Goal: Information Seeking & Learning: Compare options

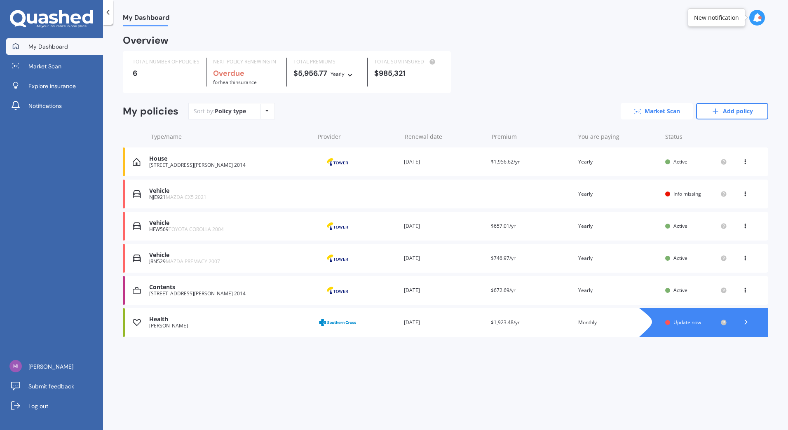
click at [653, 113] on link "Market Scan" at bounding box center [657, 111] width 72 height 16
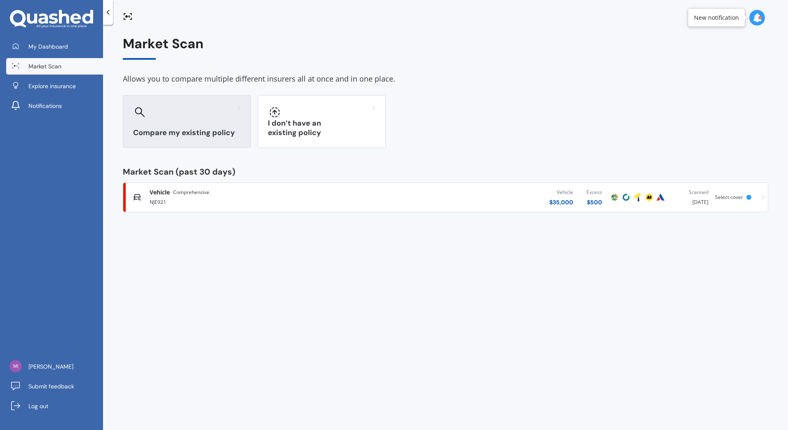
click at [234, 134] on h3 "Compare my existing policy" at bounding box center [187, 132] width 108 height 9
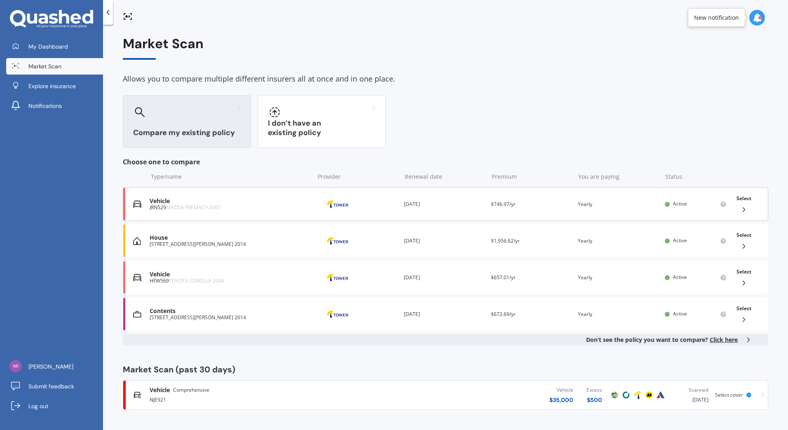
click at [752, 202] on div "Select" at bounding box center [743, 204] width 21 height 26
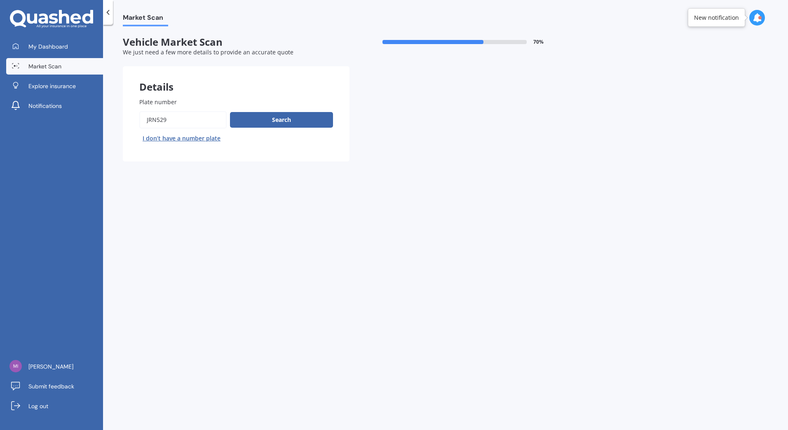
click at [110, 13] on icon at bounding box center [108, 12] width 8 height 8
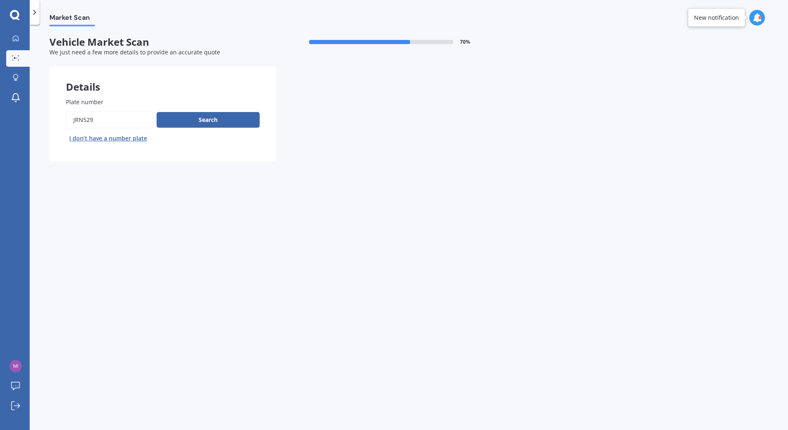
click at [33, 14] on icon at bounding box center [35, 12] width 8 height 8
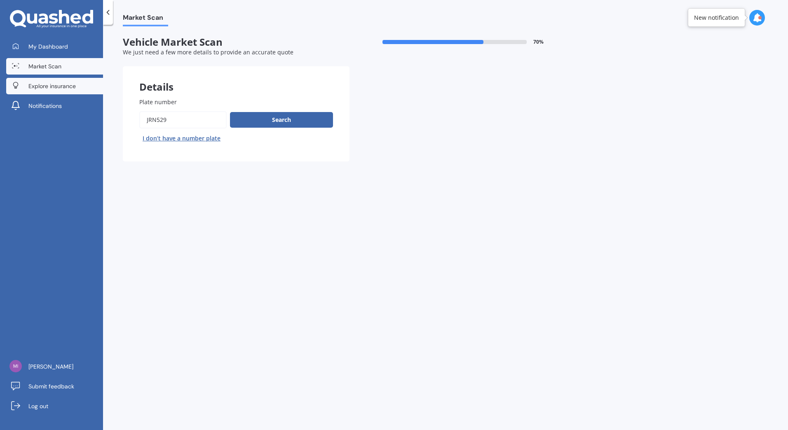
click at [56, 85] on span "Explore insurance" at bounding box center [51, 86] width 47 height 8
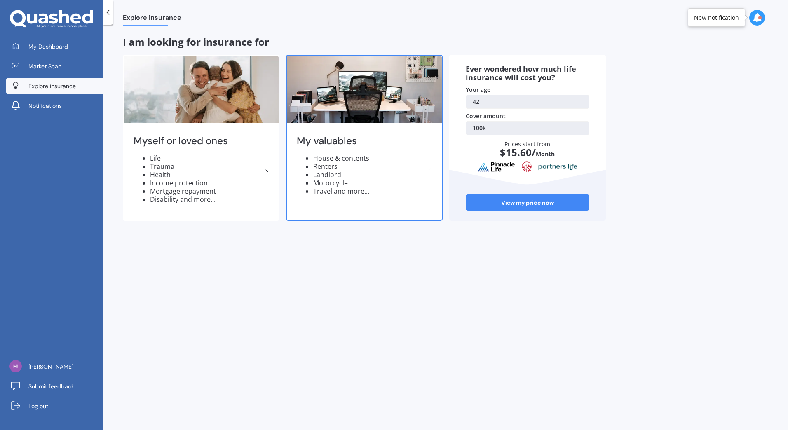
click at [386, 169] on li "Renters" at bounding box center [369, 166] width 112 height 8
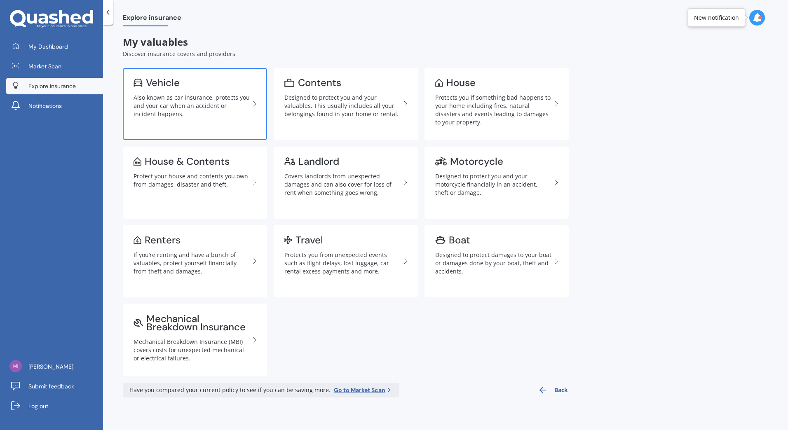
click at [256, 120] on link "Vehicle Also known as car insurance, protects you and your car when an accident…" at bounding box center [195, 104] width 144 height 72
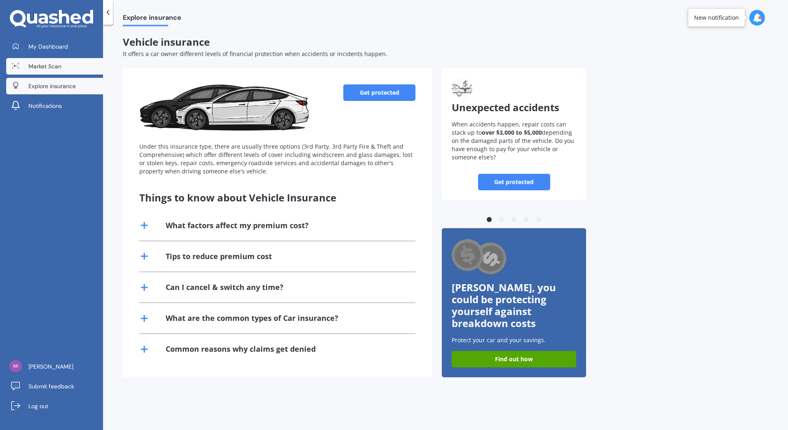
click at [73, 68] on link "Market Scan" at bounding box center [54, 66] width 97 height 16
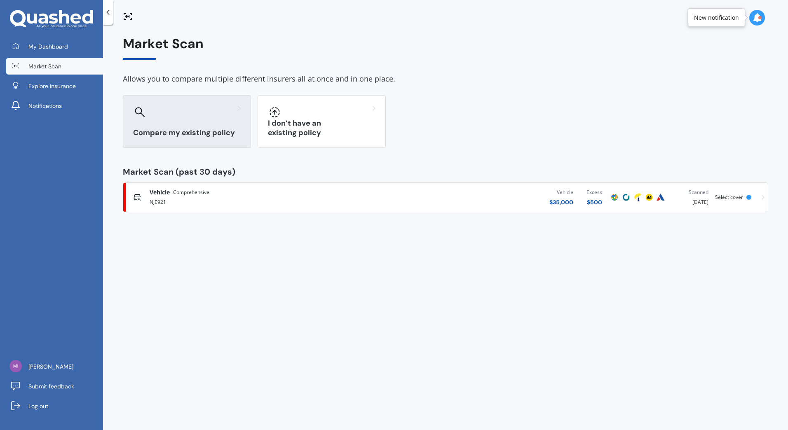
click at [224, 135] on h3 "Compare my existing policy" at bounding box center [187, 132] width 108 height 9
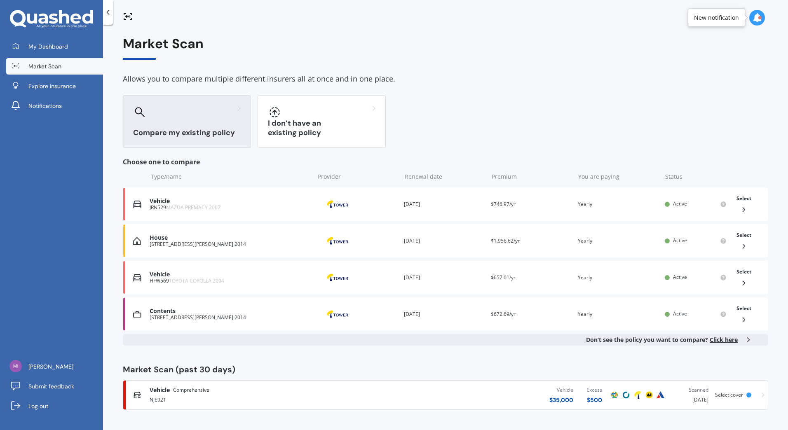
click at [521, 392] on div "Vehicle $ 35,000 Excess $ 500" at bounding box center [490, 395] width 238 height 25
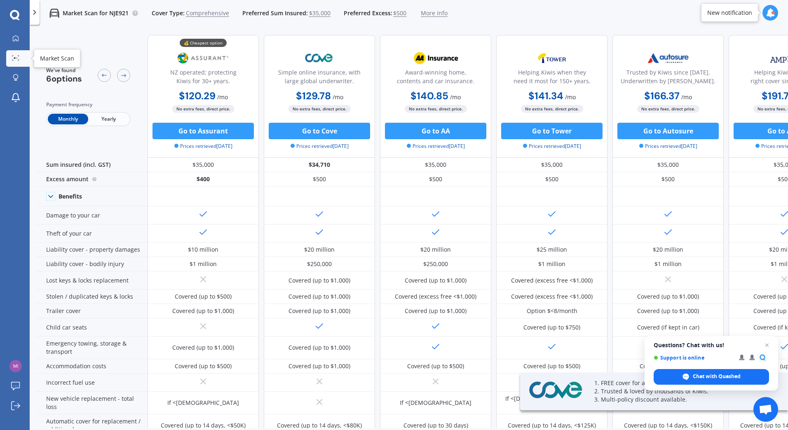
click at [22, 59] on link "Market Scan" at bounding box center [17, 58] width 23 height 16
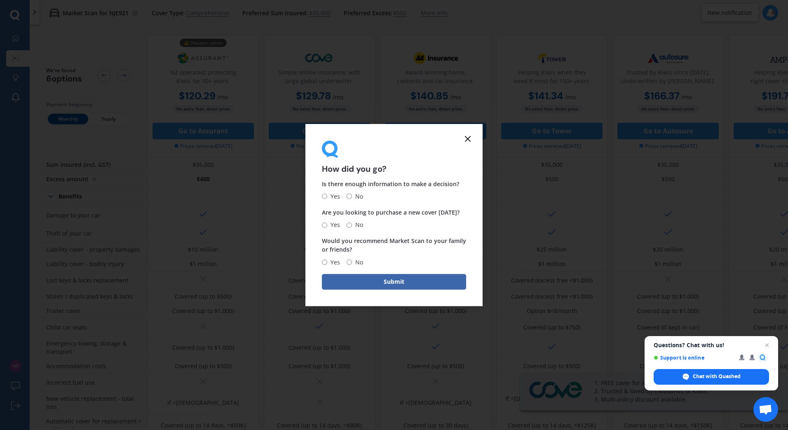
click at [467, 142] on icon at bounding box center [468, 139] width 10 height 10
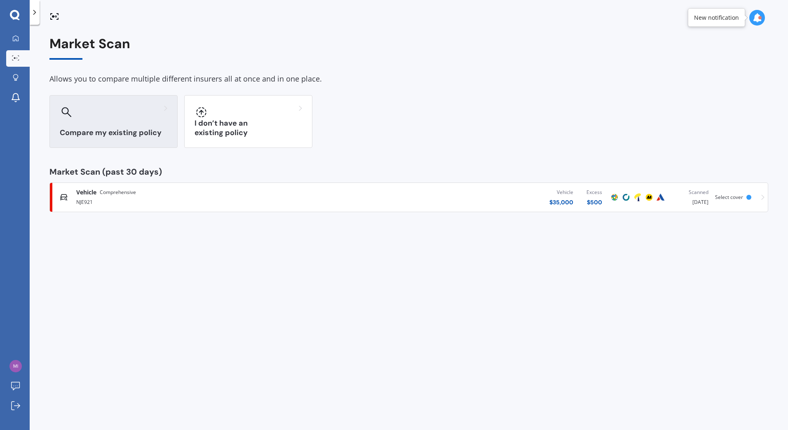
click at [129, 111] on div at bounding box center [114, 112] width 108 height 13
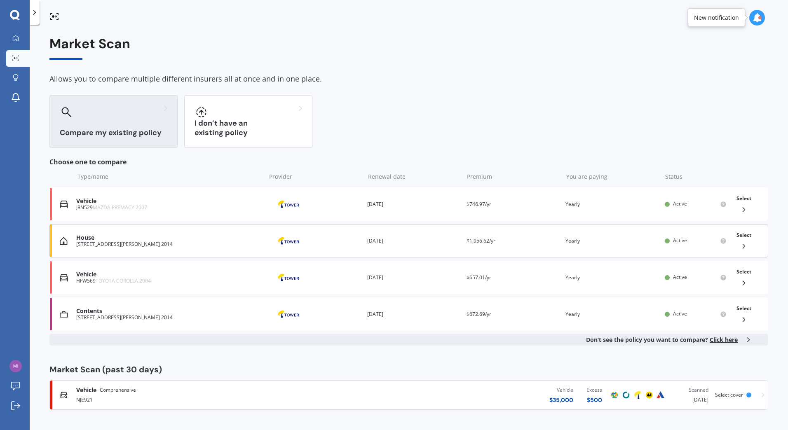
click at [766, 249] on div "House 8 Finnerty Avenue, Howick, Auckland 2014 Provider Renewal date 25 Oct 202…" at bounding box center [408, 240] width 719 height 33
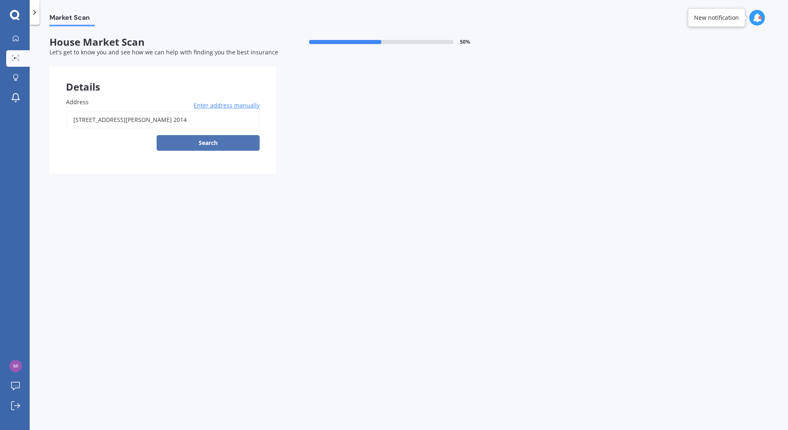
click at [228, 148] on button "Search" at bounding box center [208, 143] width 103 height 16
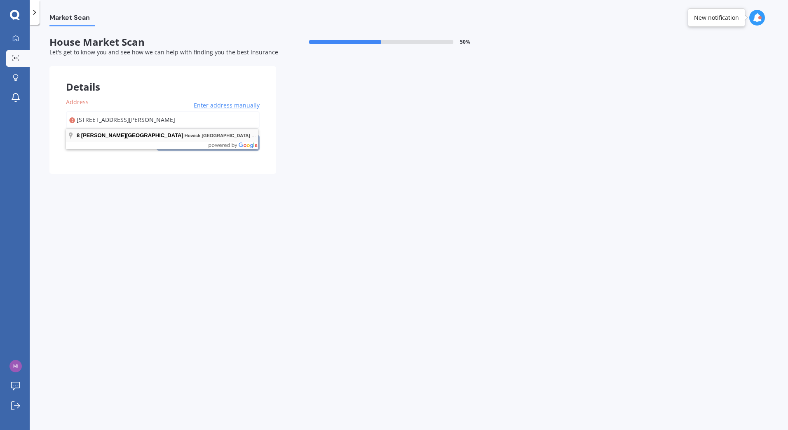
type input "8 Finnerty Avenue, Howick, Auckland 2014"
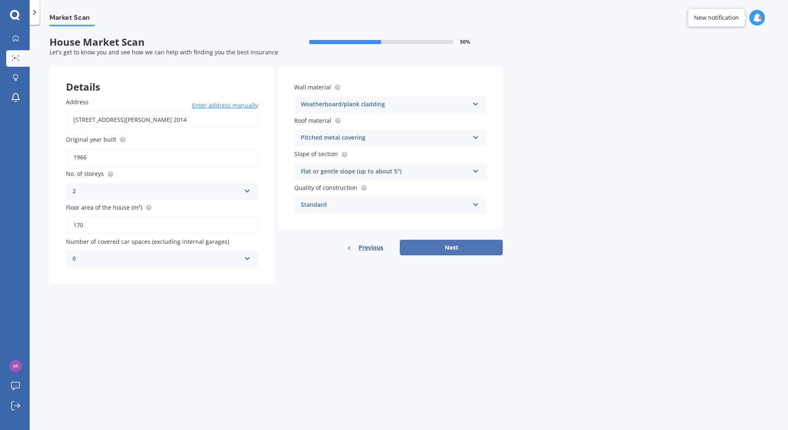
click at [487, 255] on button "Next" at bounding box center [451, 248] width 103 height 16
select select "28"
select select "09"
select select "1982"
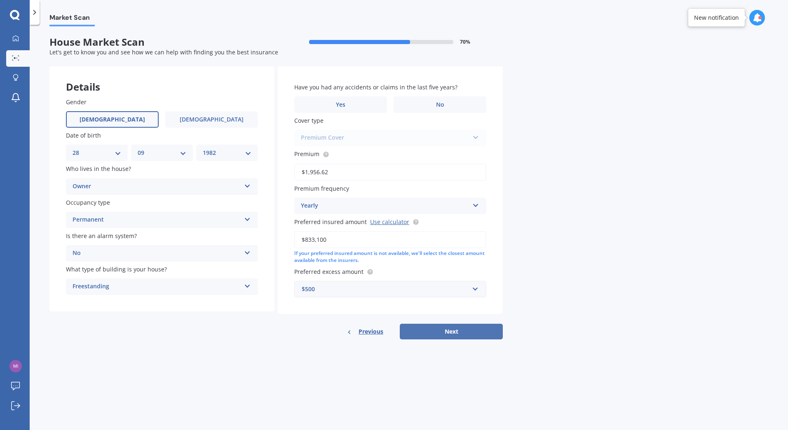
click at [475, 331] on button "Next" at bounding box center [451, 332] width 103 height 16
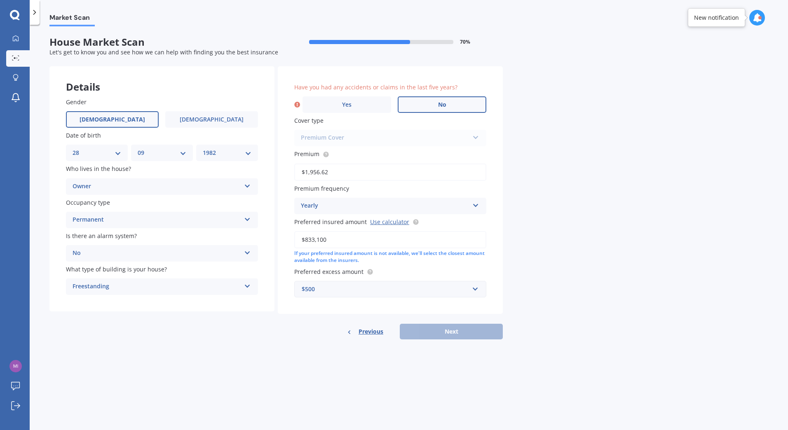
click at [463, 99] on label "No" at bounding box center [442, 104] width 89 height 16
click at [0, 0] on input "No" at bounding box center [0, 0] width 0 height 0
click at [455, 330] on button "Next" at bounding box center [451, 332] width 103 height 16
select select "28"
select select "09"
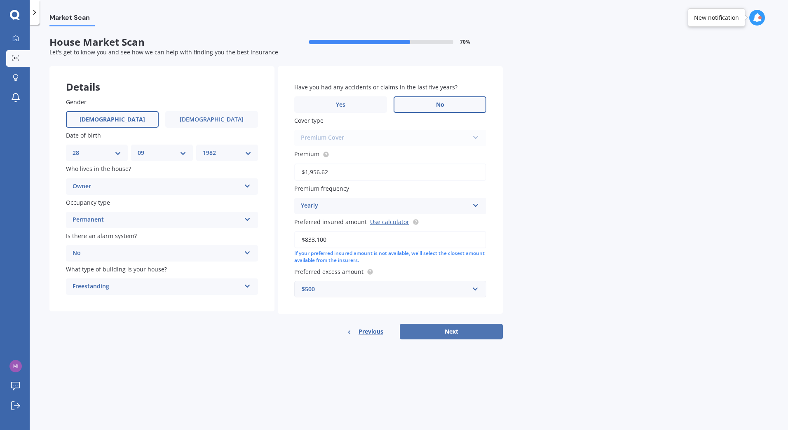
select select "1982"
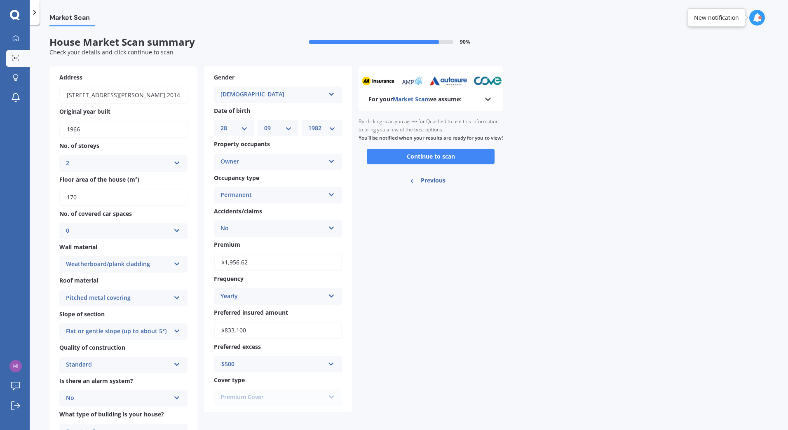
click at [469, 174] on div "Ready to go By clicking scan you agree for Quashed to use this information to b…" at bounding box center [431, 152] width 144 height 82
click at [472, 164] on button "Continue to scan" at bounding box center [431, 157] width 128 height 16
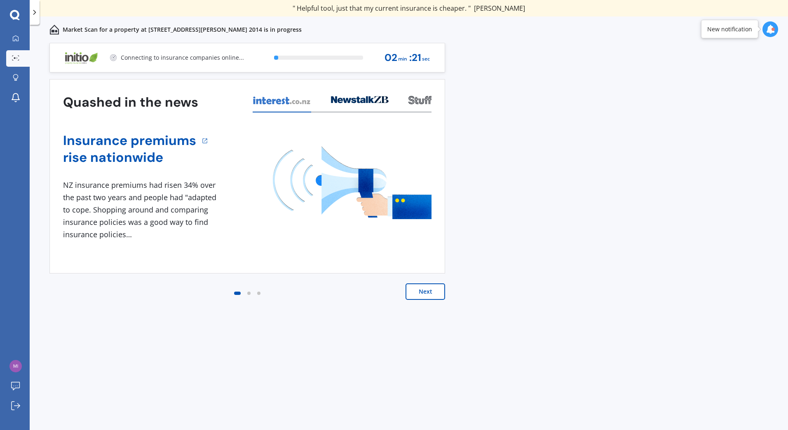
click at [36, 15] on icon at bounding box center [35, 12] width 8 height 8
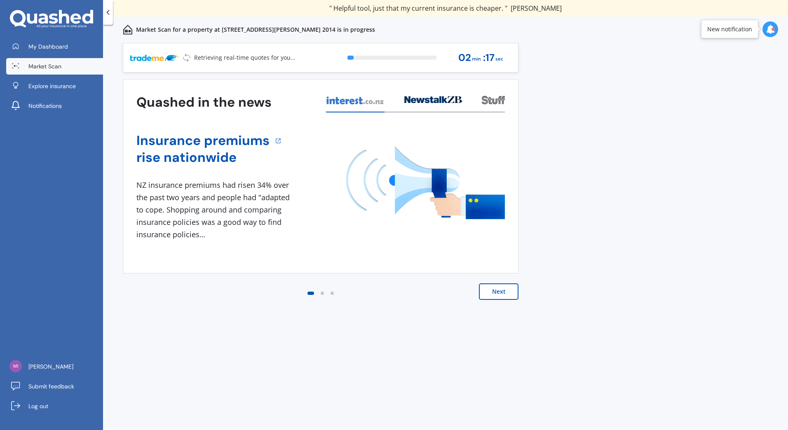
click at [762, 31] on div "New notification" at bounding box center [731, 29] width 61 height 19
click at [769, 31] on icon at bounding box center [770, 29] width 9 height 9
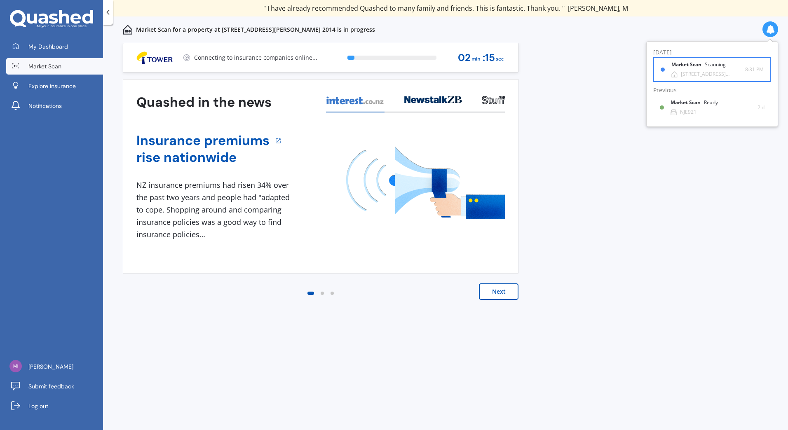
click at [720, 67] on div "Scanning" at bounding box center [715, 65] width 21 height 6
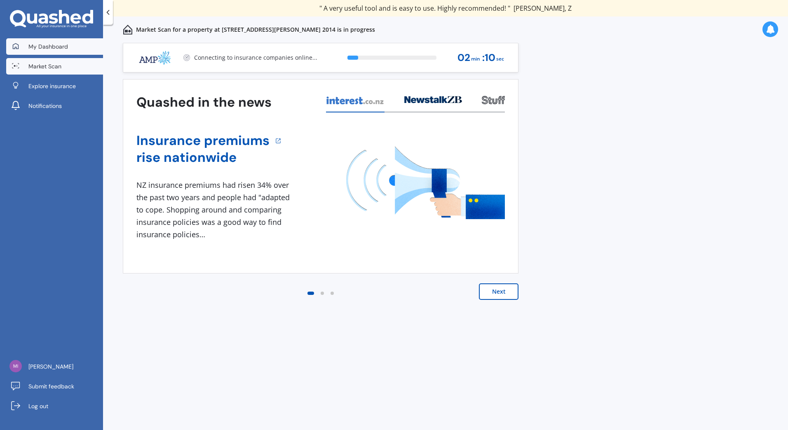
click at [74, 49] on link "My Dashboard" at bounding box center [54, 46] width 97 height 16
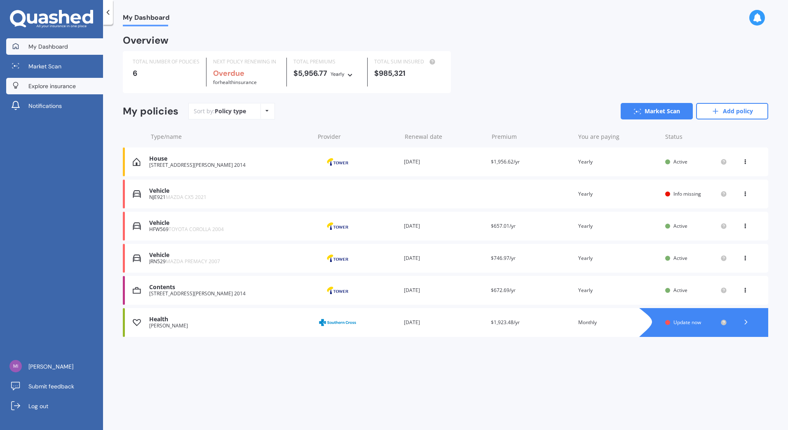
click at [61, 85] on span "Explore insurance" at bounding box center [51, 86] width 47 height 8
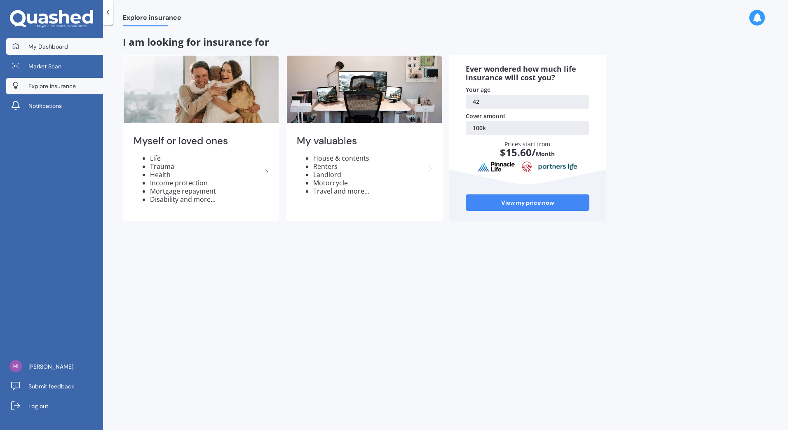
click at [70, 43] on link "My Dashboard" at bounding box center [54, 46] width 97 height 16
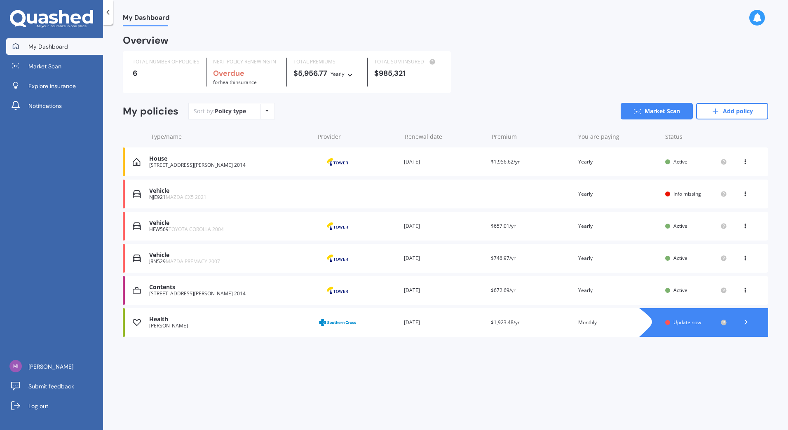
click at [256, 117] on div "Sort by: Policy type Policy type Alphabetical Date added Renewing next" at bounding box center [231, 111] width 87 height 16
click at [263, 116] on div "Policy type Alphabetical Date added Renewing next" at bounding box center [267, 111] width 13 height 15
click at [265, 116] on div "Policy type Alphabetical Date added Renewing next" at bounding box center [267, 111] width 13 height 15
click at [61, 63] on span "Market Scan" at bounding box center [44, 66] width 33 height 8
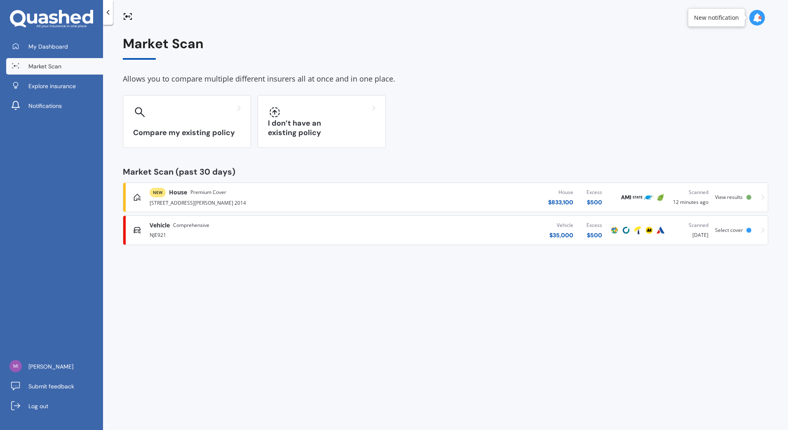
click at [343, 204] on div "8 Finnerty Avenue, Howick, Auckland 2014" at bounding box center [260, 202] width 221 height 10
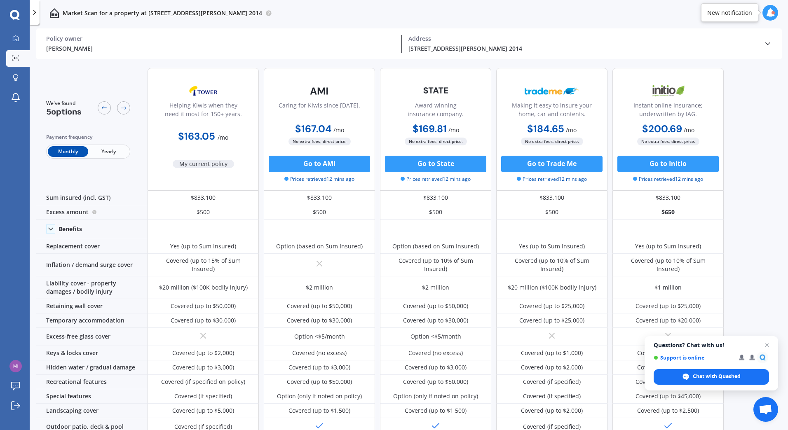
click at [101, 148] on span "Yearly" at bounding box center [108, 151] width 40 height 11
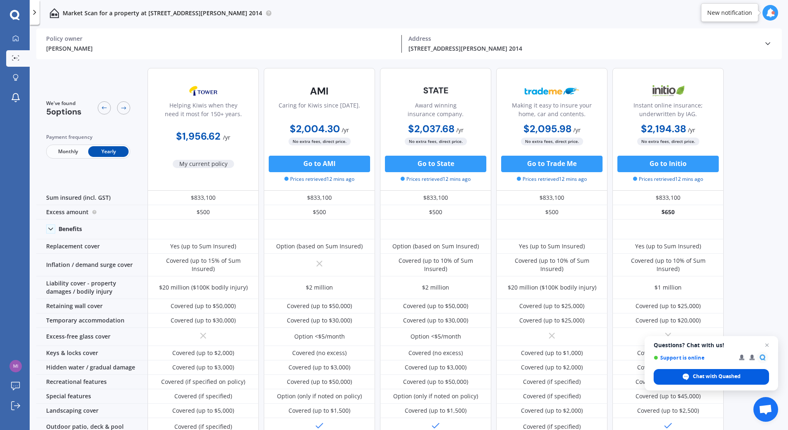
click at [737, 380] on span "Chat with Quashed" at bounding box center [717, 376] width 48 height 7
click at [770, 406] on span "Open chat" at bounding box center [766, 411] width 14 height 12
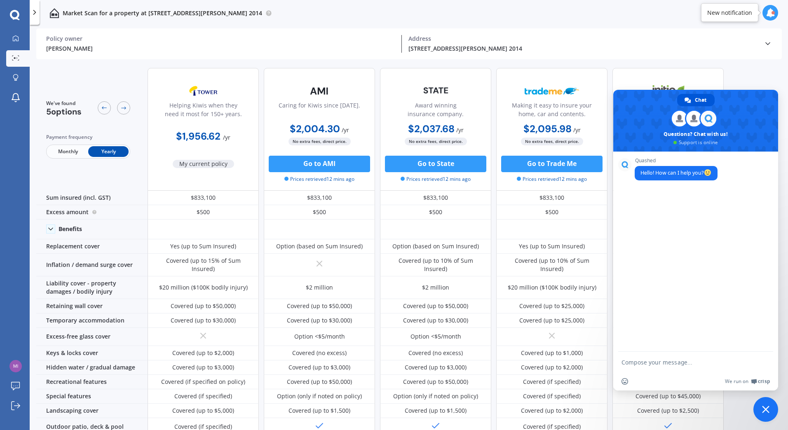
click at [664, 364] on textarea "Compose your message..." at bounding box center [687, 362] width 130 height 7
type textarea "how do I compare package deals for cars, content and house insurance all togeth…"
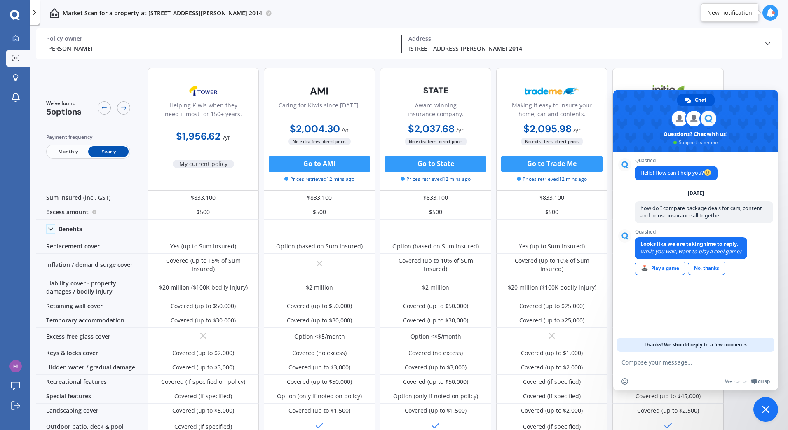
click at [671, 364] on textarea "Compose your message..." at bounding box center [687, 362] width 130 height 7
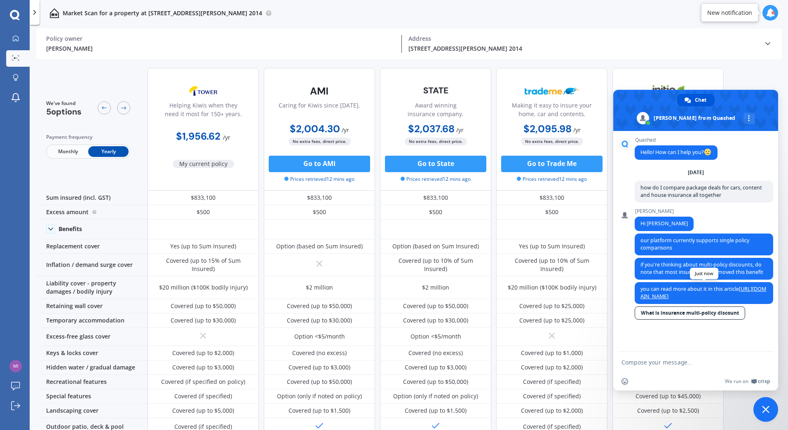
click at [747, 296] on link "https://quashed.co.nz/blog/multi-policy-insurance-discounts-nz/" at bounding box center [704, 293] width 126 height 14
click at [649, 361] on textarea "Compose your message..." at bounding box center [687, 362] width 130 height 7
type textarea "ok thanks"
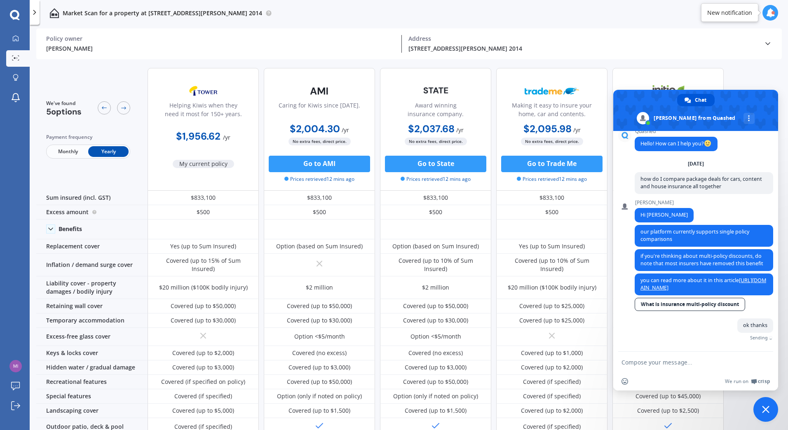
click at [720, 67] on div "We've found 5 options Payment frequency Monthly Yearly Helping Kiwis when they …" at bounding box center [380, 350] width 688 height 579
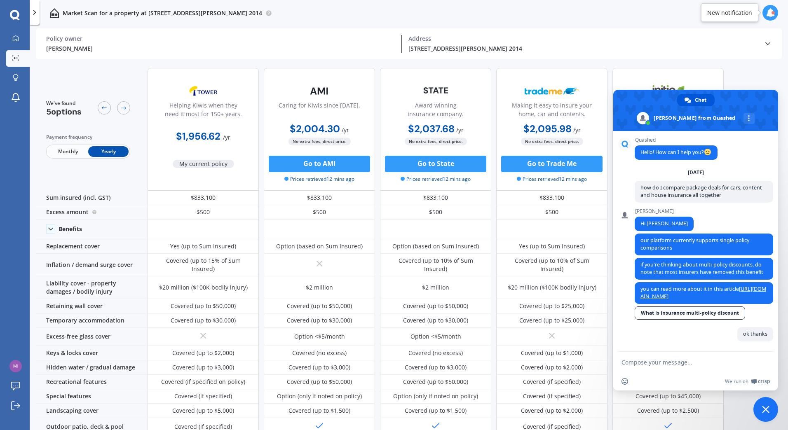
click at [767, 412] on span "Close chat" at bounding box center [765, 409] width 7 height 7
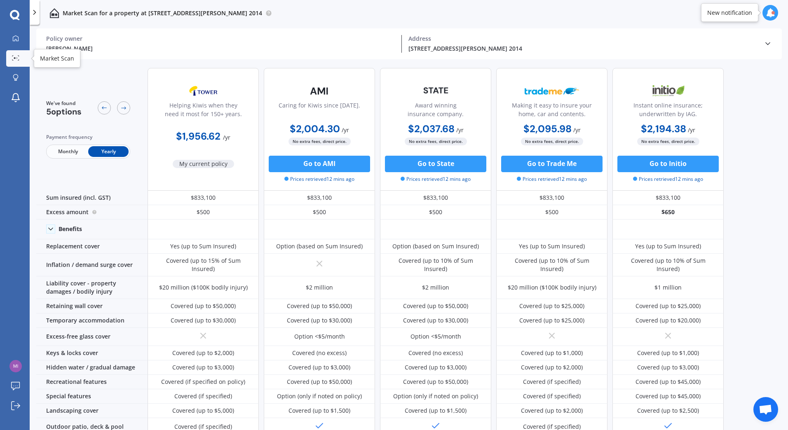
click at [16, 56] on icon at bounding box center [15, 57] width 7 height 5
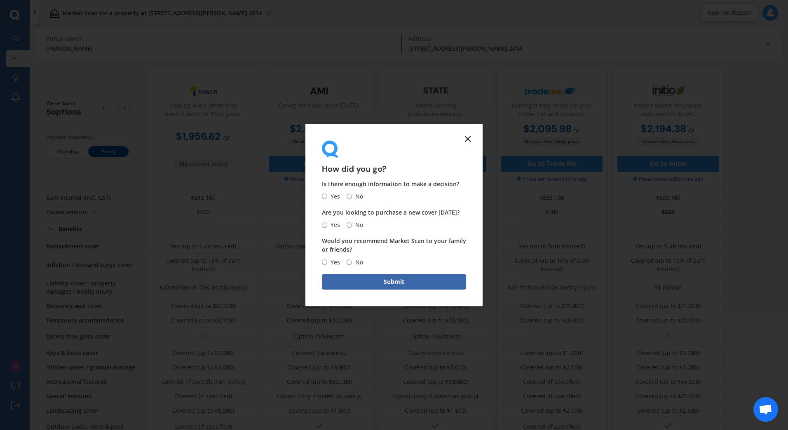
click at [466, 141] on line at bounding box center [467, 138] width 5 height 5
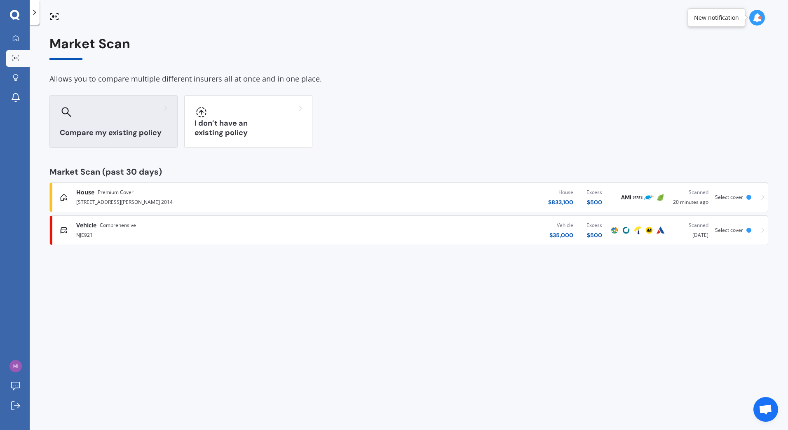
click at [126, 120] on div "Compare my existing policy" at bounding box center [113, 121] width 128 height 53
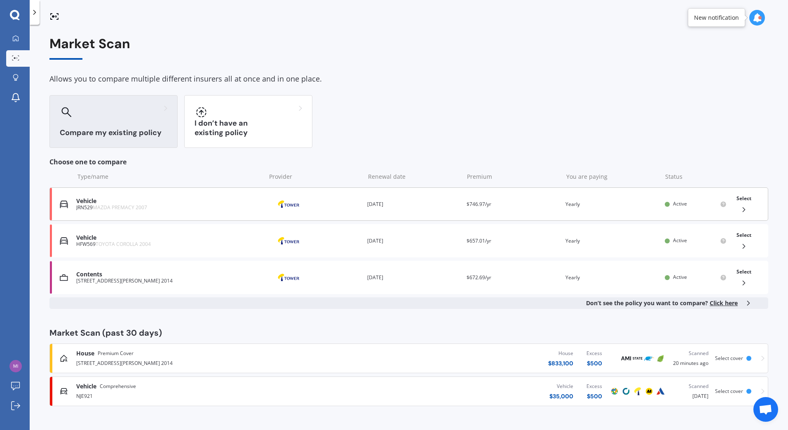
click at [744, 209] on polyline at bounding box center [744, 210] width 2 height 4
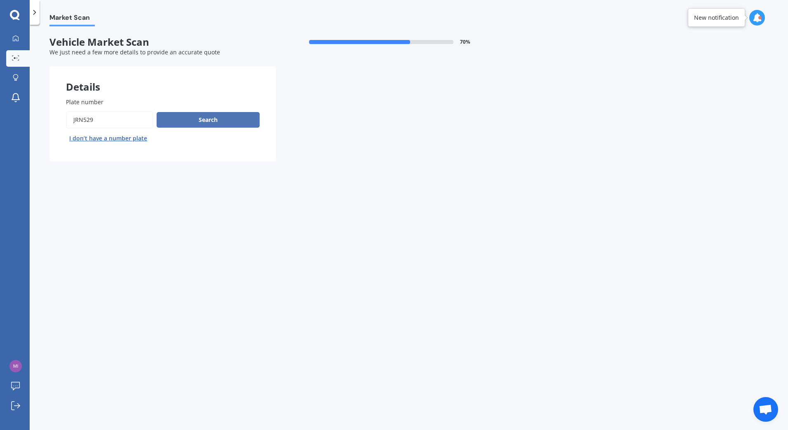
click at [218, 112] on button "Search" at bounding box center [208, 120] width 103 height 16
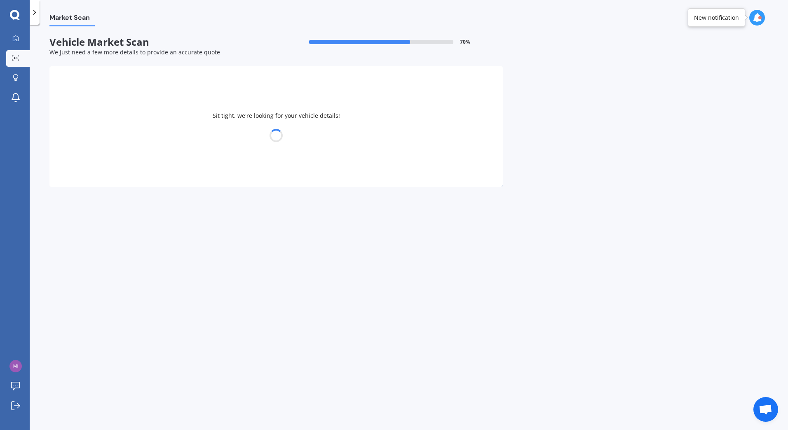
select select "MAZDA"
select select "PREMACY"
select select "28"
select select "09"
select select "1982"
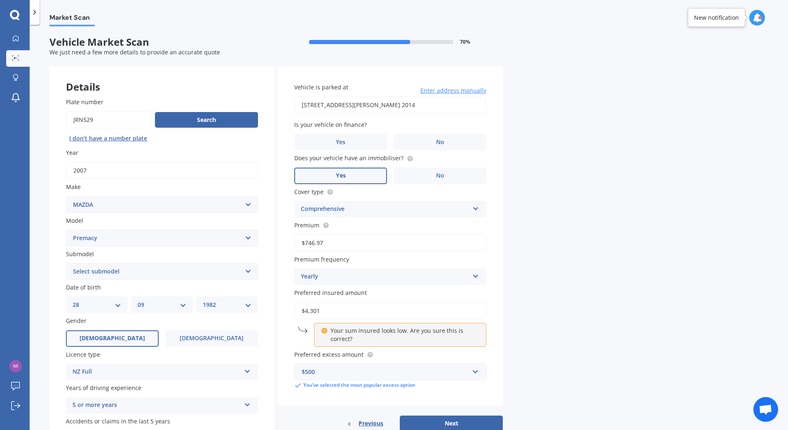
scroll to position [55, 0]
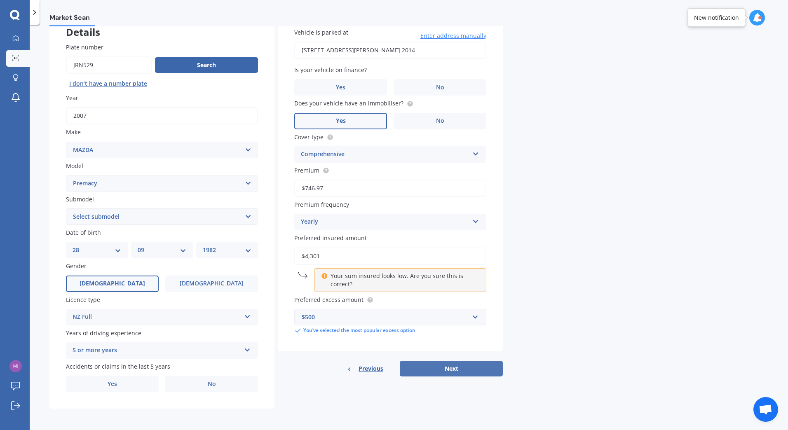
click at [451, 371] on button "Next" at bounding box center [451, 369] width 103 height 16
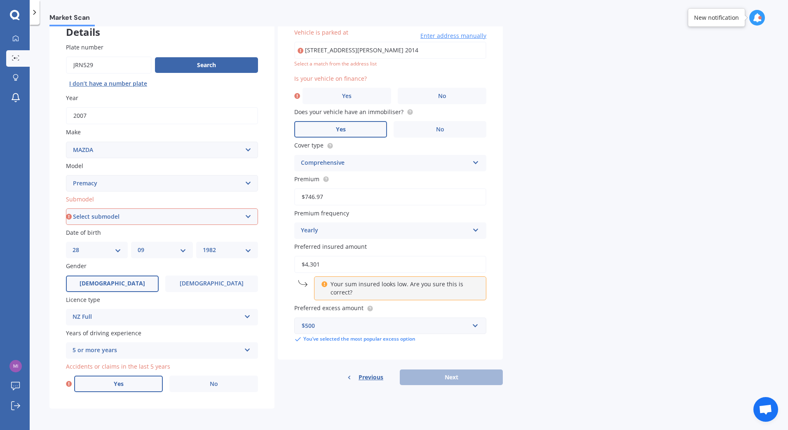
click at [146, 382] on label "Yes" at bounding box center [118, 384] width 89 height 16
click at [0, 0] on input "Yes" at bounding box center [0, 0] width 0 height 0
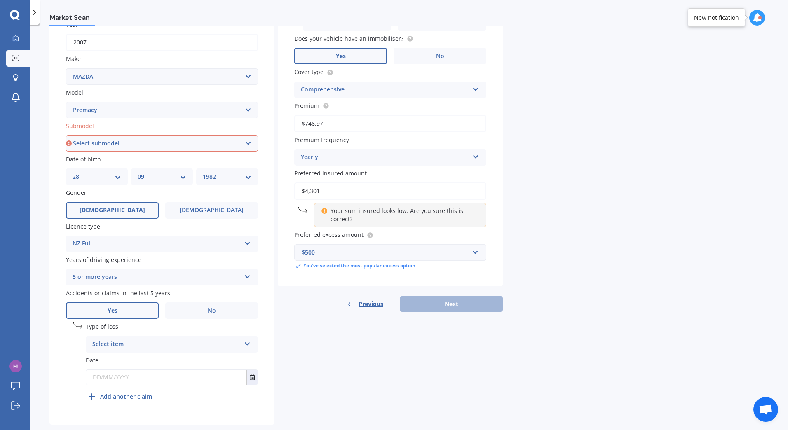
scroll to position [0, 0]
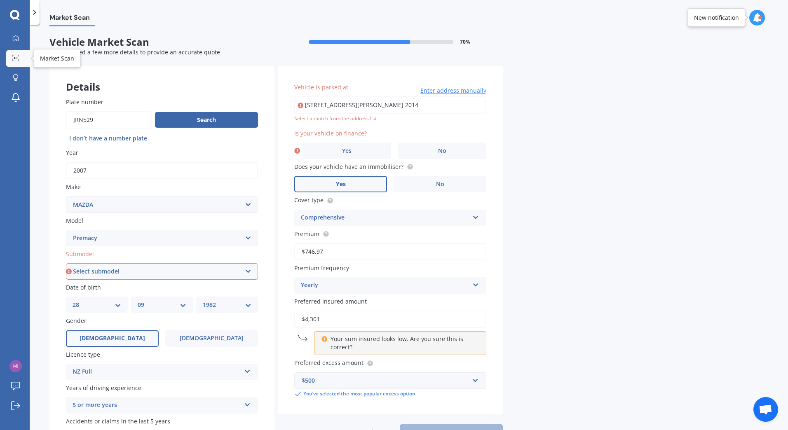
click at [21, 53] on link "Market Scan" at bounding box center [17, 58] width 23 height 16
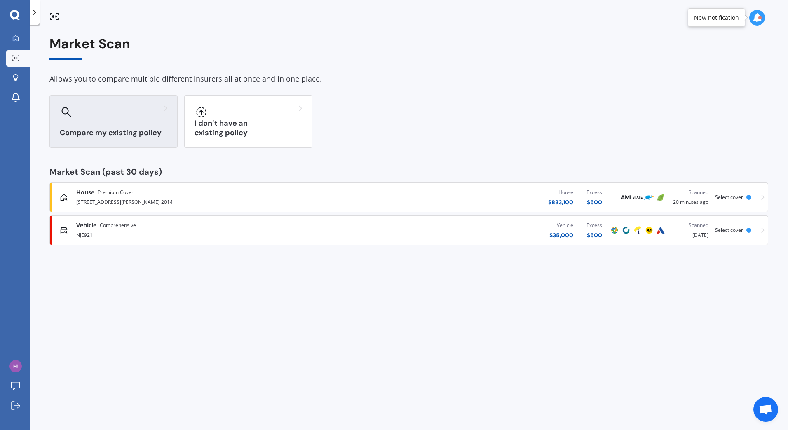
click at [94, 111] on div at bounding box center [114, 112] width 108 height 13
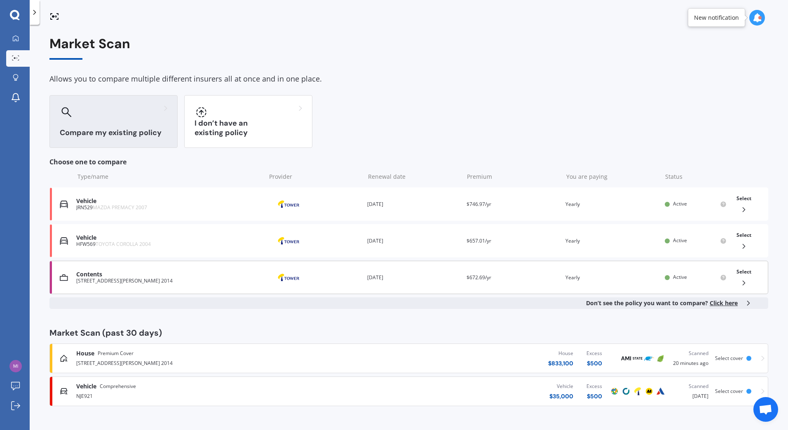
click at [214, 284] on div "Contents 8 Finnerty Avenue, Howick, Auckland 2014 Provider Renewal date 25 Oct …" at bounding box center [408, 277] width 719 height 33
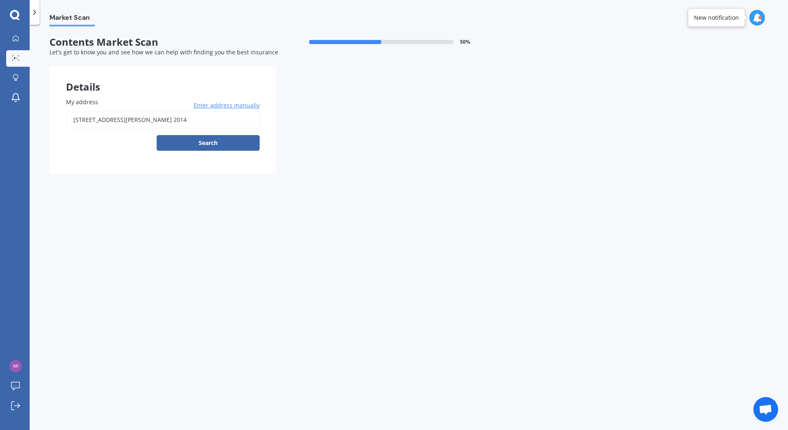
click at [213, 122] on input "8 Finnerty Avenue, Howick, Auckland 2014" at bounding box center [163, 119] width 194 height 17
type input "8 Finnerty Avenue, Howick, Auckland 2014"
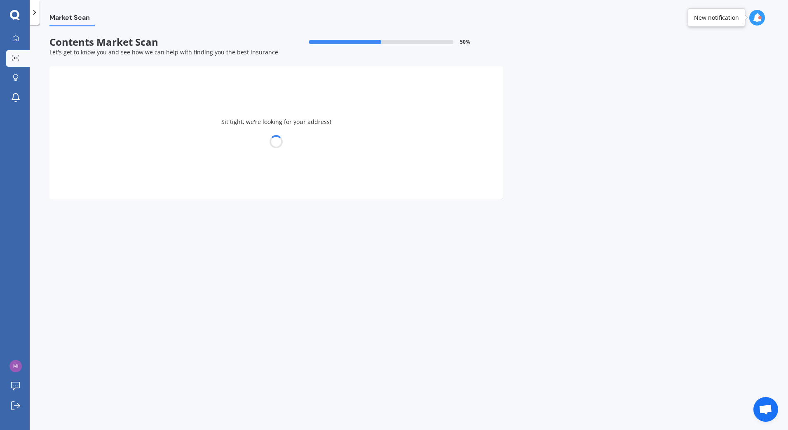
select select "28"
select select "09"
select select "1982"
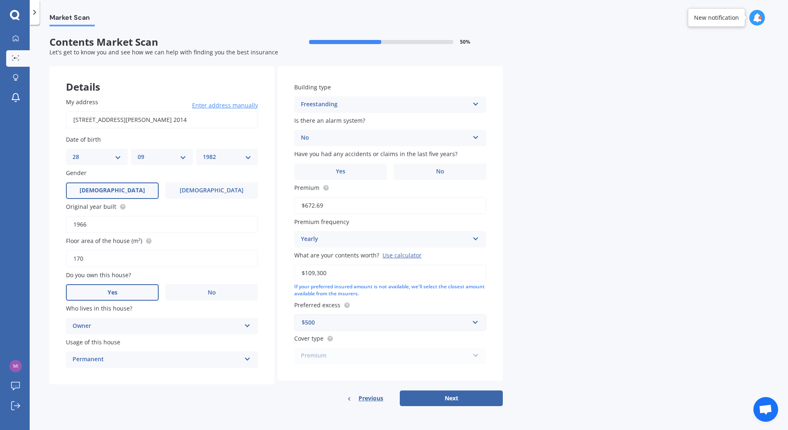
click at [471, 389] on div "Building type Freestanding Freestanding Multi-unit (in a block of 6 or less) Mu…" at bounding box center [390, 236] width 225 height 340
click at [439, 174] on span "No" at bounding box center [440, 171] width 8 height 7
click at [0, 0] on input "No" at bounding box center [0, 0] width 0 height 0
click at [470, 402] on button "Next" at bounding box center [451, 399] width 103 height 16
select select "28"
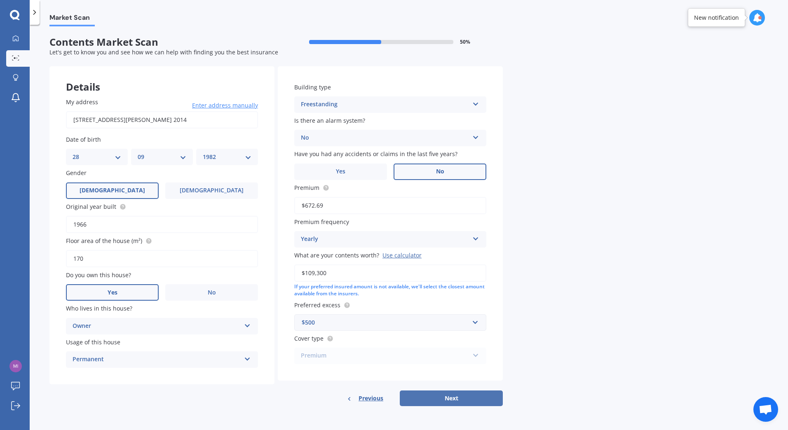
select select "09"
select select "1982"
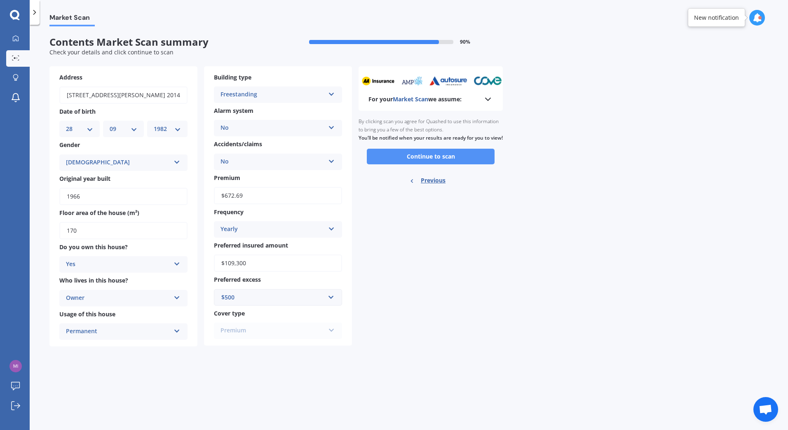
click at [423, 164] on button "Continue to scan" at bounding box center [431, 157] width 128 height 16
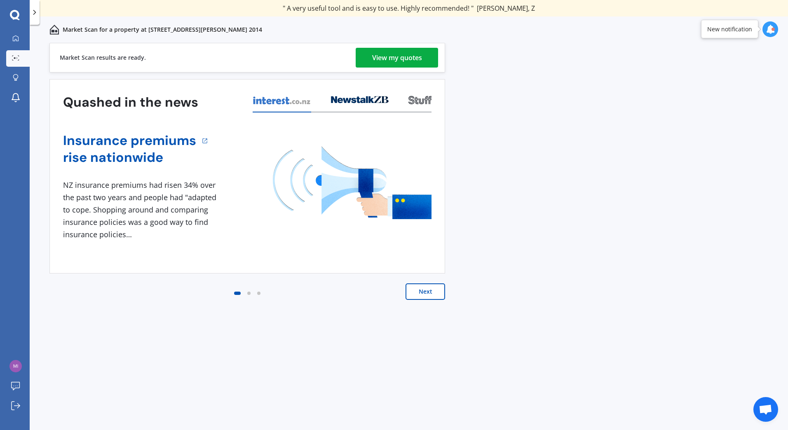
click at [411, 63] on div "View my quotes" at bounding box center [397, 58] width 50 height 20
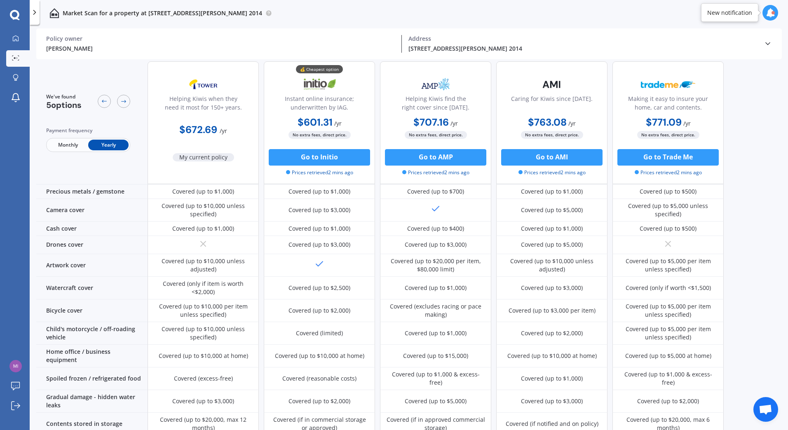
scroll to position [233, 0]
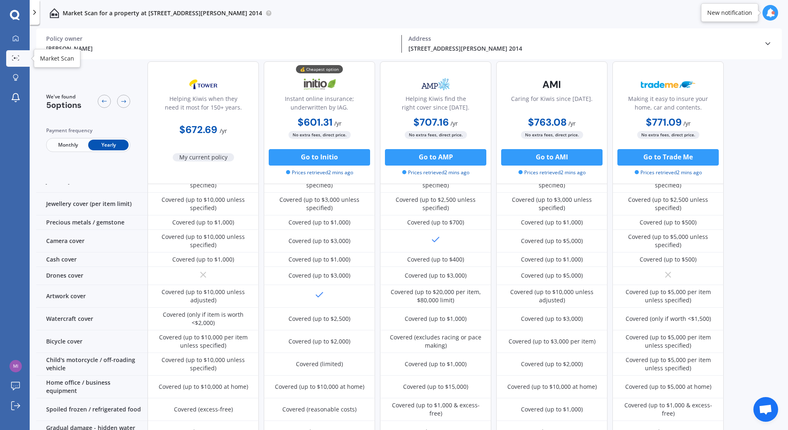
click at [22, 59] on link "Market Scan" at bounding box center [17, 58] width 23 height 16
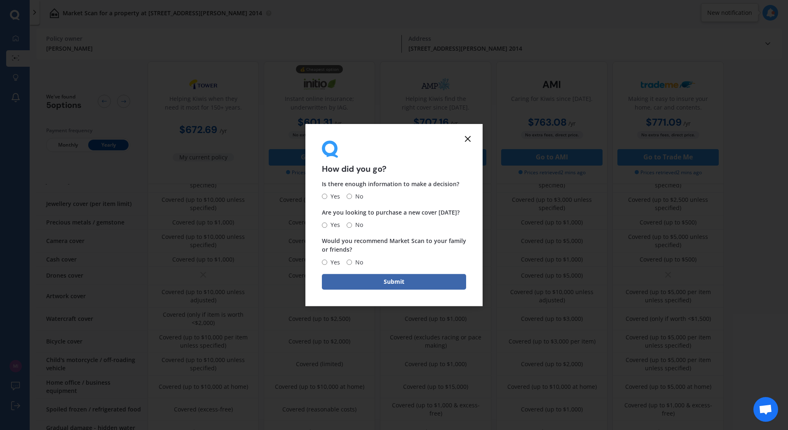
click at [470, 139] on icon at bounding box center [468, 139] width 10 height 10
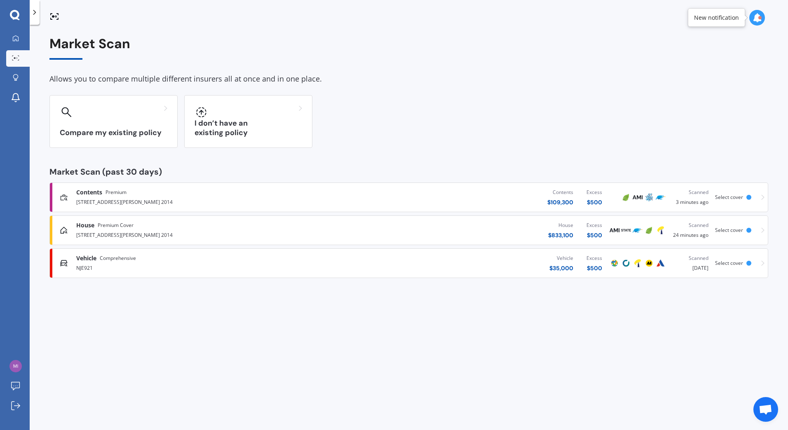
click at [268, 242] on div "House Premium Cover 8 Finnerty Avenue, Howick, Auckland 2014 House $ 833,100 Ex…" at bounding box center [408, 230] width 711 height 25
